Goal: Transaction & Acquisition: Purchase product/service

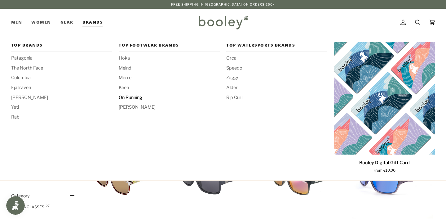
click at [141, 98] on span "On Running" at bounding box center [169, 97] width 101 height 7
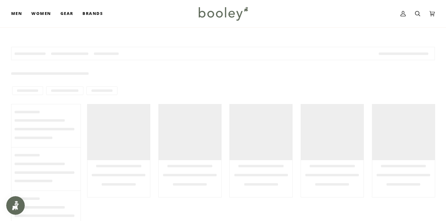
scroll to position [40, 0]
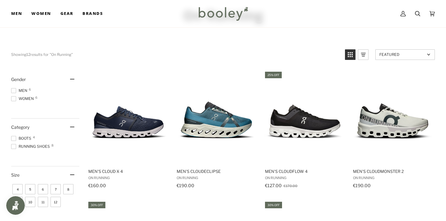
click at [24, 87] on div "Gender" at bounding box center [45, 79] width 68 height 17
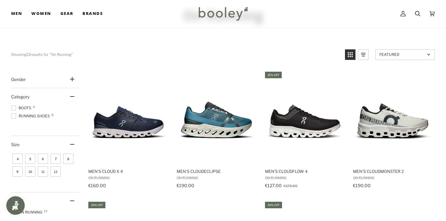
click at [68, 82] on div "Gender" at bounding box center [45, 79] width 68 height 17
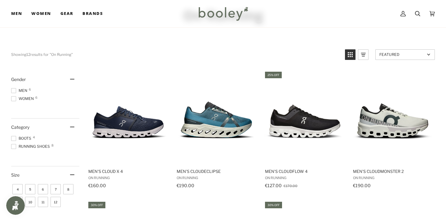
click at [25, 91] on span "Men 6" at bounding box center [20, 91] width 18 height 6
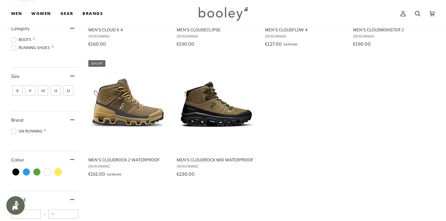
scroll to position [183, 0]
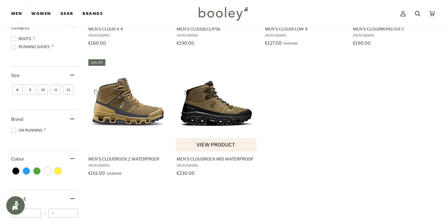
click at [217, 111] on img "Men's Cloudrock Mid Waterproof" at bounding box center [216, 104] width 81 height 81
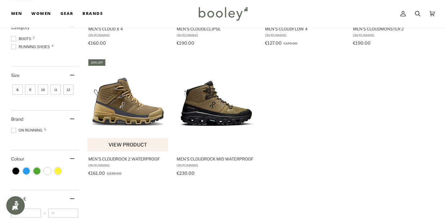
click at [133, 115] on img "Men's Cloudrock 2 Waterproof" at bounding box center [127, 104] width 81 height 81
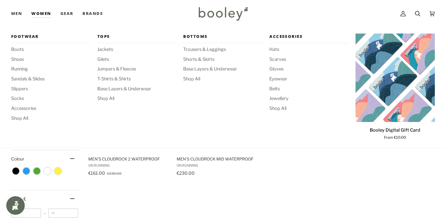
click at [223, 118] on div "Bottoms Trousers & Leggings Shorts & Skirts Base Layers & Underwear Shop All" at bounding box center [222, 88] width 79 height 108
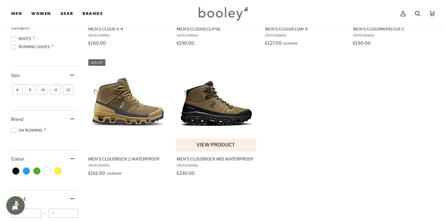
click at [218, 159] on span "Men's Cloudrock Mid Waterproof" at bounding box center [216, 159] width 79 height 6
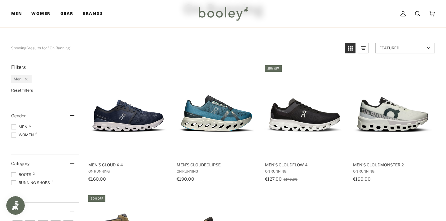
scroll to position [37, 0]
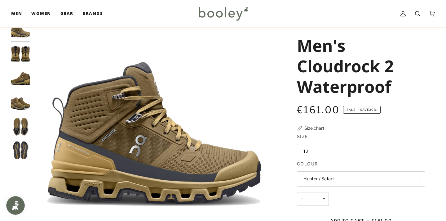
click at [352, 155] on button "12" at bounding box center [361, 151] width 128 height 15
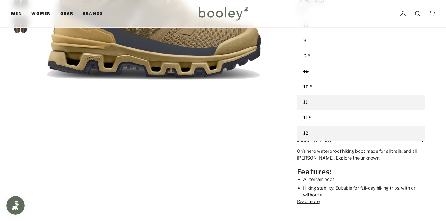
scroll to position [153, 0]
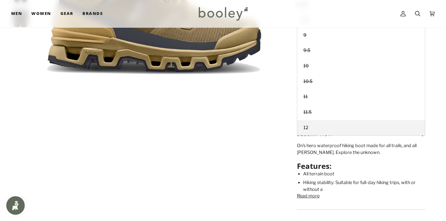
click at [344, 166] on div "On's hero waterproof hiking boot made for all trails, and all weathers. Explore…" at bounding box center [361, 167] width 128 height 50
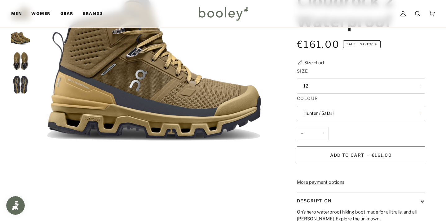
scroll to position [87, 0]
click at [329, 114] on button "Hunter / Safari" at bounding box center [361, 112] width 128 height 15
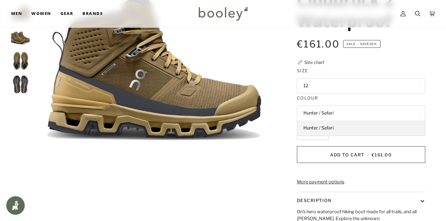
click at [330, 107] on button "Hunter / Safari" at bounding box center [361, 112] width 128 height 15
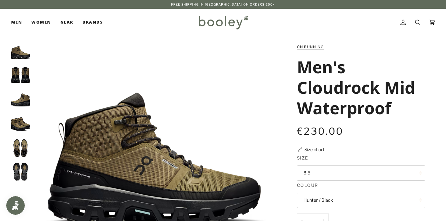
click at [336, 172] on button "8.5" at bounding box center [361, 172] width 128 height 15
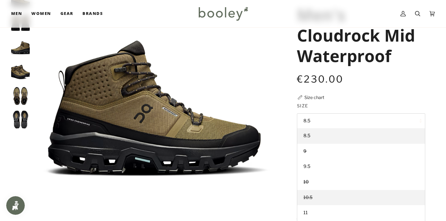
scroll to position [74, 0]
